Goal: Transaction & Acquisition: Book appointment/travel/reservation

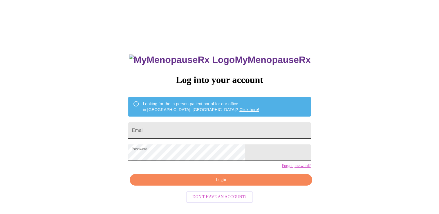
click at [180, 127] on input "Email" at bounding box center [219, 130] width 182 height 16
type input "[EMAIL_ADDRESS][DOMAIN_NAME]"
click at [223, 184] on span "Login" at bounding box center [220, 179] width 169 height 7
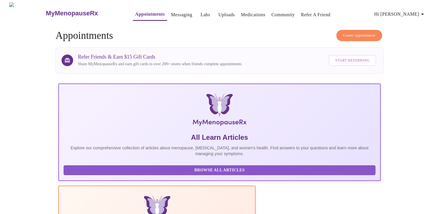
click at [371, 38] on button "Create Appointment" at bounding box center [359, 35] width 46 height 11
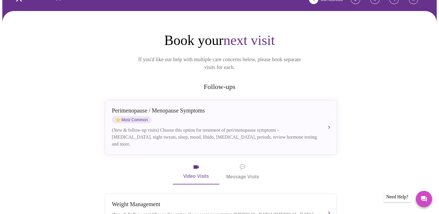
scroll to position [58, 0]
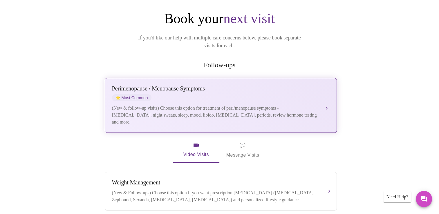
click at [180, 85] on div "[MEDICAL_DATA] / Menopause Symptoms ⭐ Most Common" at bounding box center [215, 93] width 206 height 16
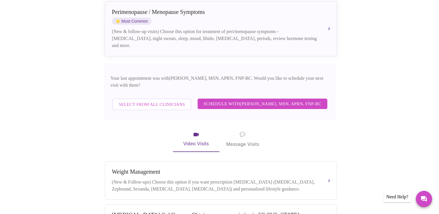
scroll to position [145, 0]
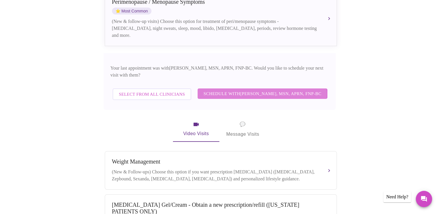
click at [253, 90] on span "Schedule with [PERSON_NAME], MSN, APRN, FNP-BC" at bounding box center [262, 94] width 118 height 8
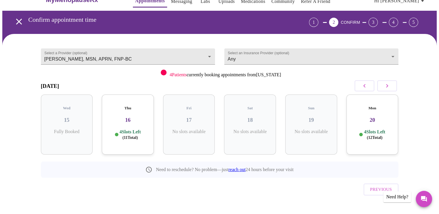
click at [385, 85] on icon "button" at bounding box center [387, 85] width 7 height 7
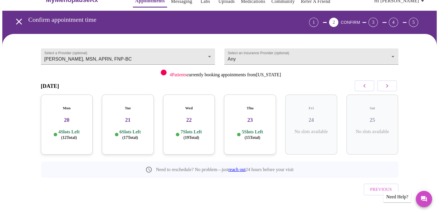
click at [59, 84] on h3 "[DATE]" at bounding box center [50, 86] width 18 height 6
click at [389, 85] on icon "button" at bounding box center [387, 85] width 7 height 7
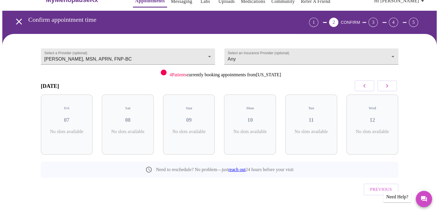
click at [389, 85] on icon "button" at bounding box center [387, 85] width 7 height 7
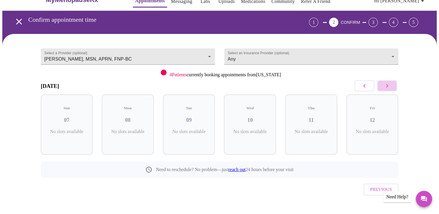
click at [389, 85] on icon "button" at bounding box center [387, 85] width 7 height 7
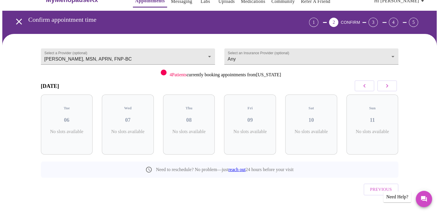
click at [389, 85] on icon "button" at bounding box center [387, 85] width 7 height 7
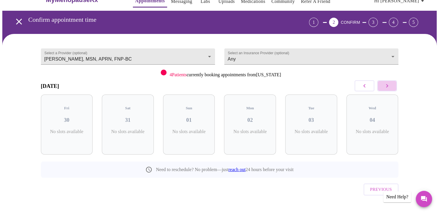
click at [389, 85] on icon "button" at bounding box center [387, 85] width 7 height 7
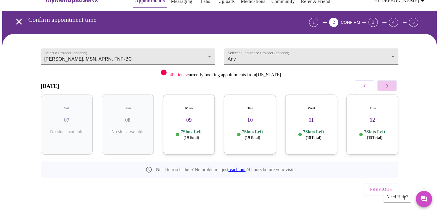
click at [389, 86] on icon "button" at bounding box center [387, 85] width 7 height 7
click at [388, 88] on icon "button" at bounding box center [387, 85] width 7 height 7
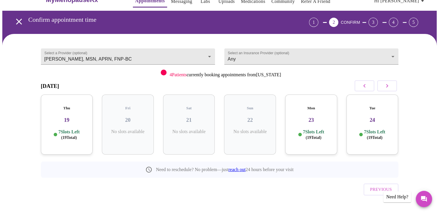
click at [56, 106] on h5 "Thu" at bounding box center [67, 108] width 43 height 5
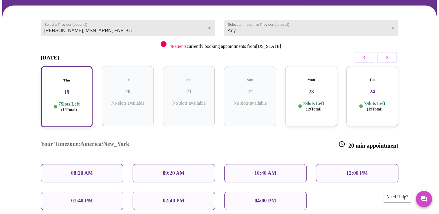
scroll to position [71, 0]
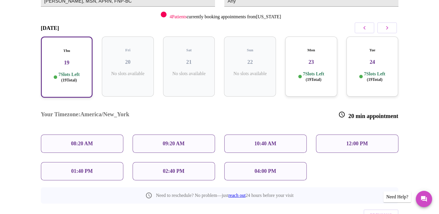
click at [366, 30] on icon "button" at bounding box center [364, 27] width 7 height 7
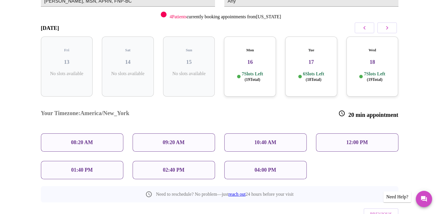
click at [366, 60] on div "Wed 18 7 Slots Left ( 19 Total)" at bounding box center [372, 67] width 52 height 60
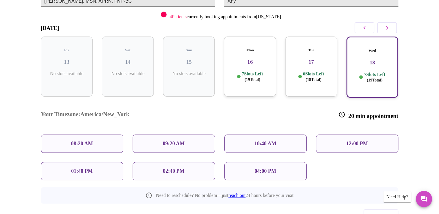
click at [309, 48] on h5 "Tue" at bounding box center [311, 50] width 43 height 5
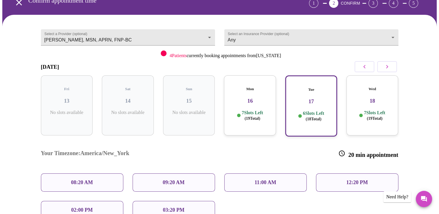
scroll to position [42, 0]
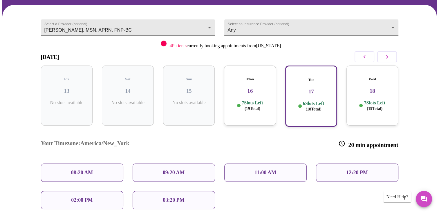
click at [350, 170] on p "12:20 PM" at bounding box center [356, 173] width 21 height 6
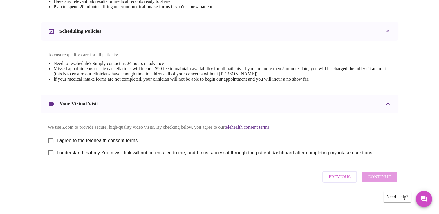
scroll to position [206, 0]
click at [54, 139] on input "I agree to the telehealth consent terms" at bounding box center [51, 141] width 12 height 12
checkbox input "true"
click at [50, 155] on input "I understand that my Zoom visit link will not be emailed to me, and I must acce…" at bounding box center [51, 153] width 12 height 12
checkbox input "true"
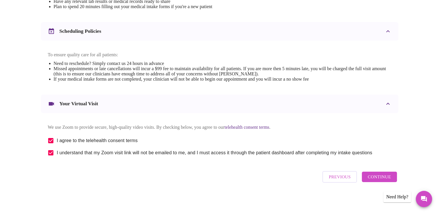
click at [369, 180] on span "Continue" at bounding box center [379, 177] width 23 height 8
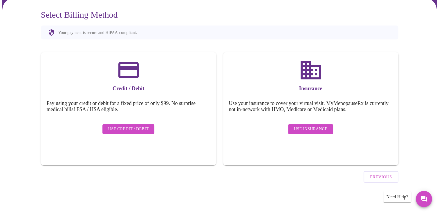
scroll to position [32, 0]
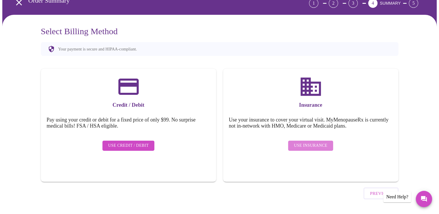
click at [319, 143] on span "Use Insurance" at bounding box center [310, 145] width 33 height 7
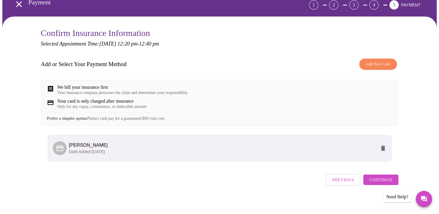
scroll to position [37, 0]
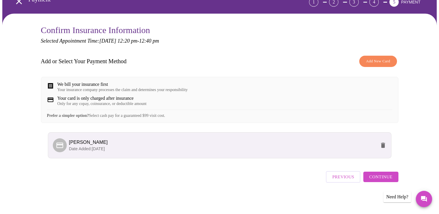
click at [388, 178] on span "Continue" at bounding box center [380, 177] width 23 height 8
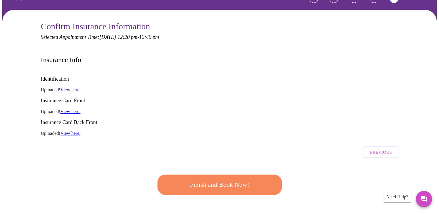
click at [253, 180] on span "Finish and Book Now!" at bounding box center [219, 185] width 107 height 11
